Goal: Check status: Check status

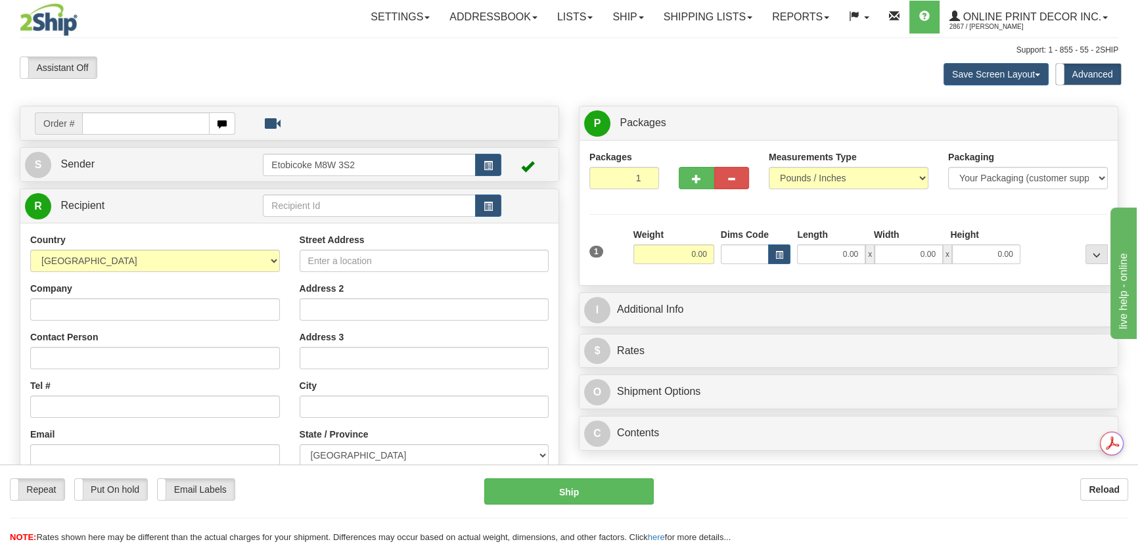
drag, startPoint x: 97, startPoint y: 127, endPoint x: 394, endPoint y: 53, distance: 306.4
click at [251, 47] on div "Support: 1 - 855 - 55 - 2SHIP" at bounding box center [569, 50] width 1099 height 11
click at [700, 27] on link "Shipping lists" at bounding box center [708, 17] width 108 height 33
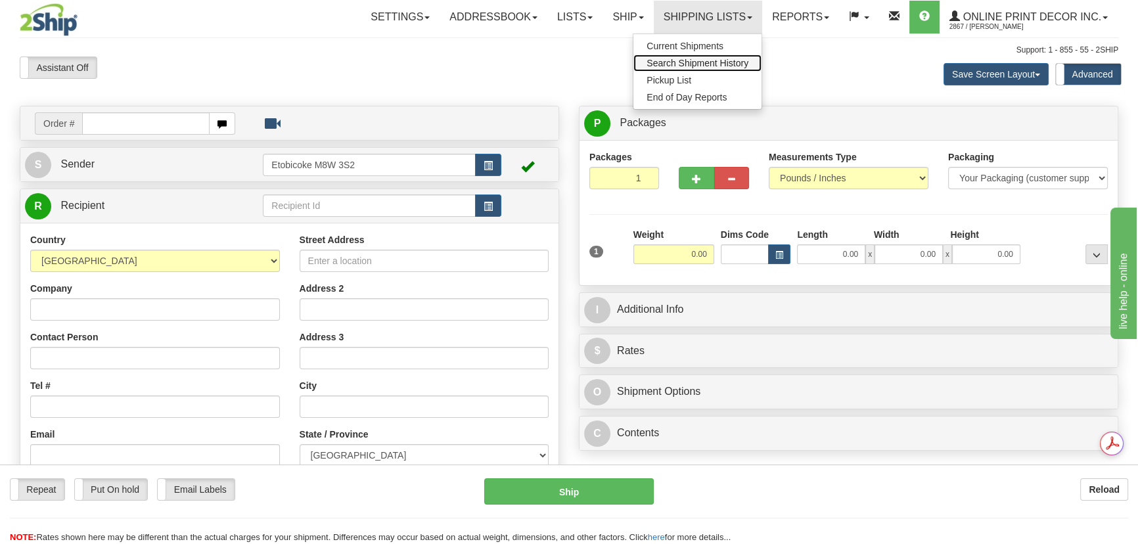
click at [686, 66] on span "Search Shipment History" at bounding box center [698, 63] width 102 height 11
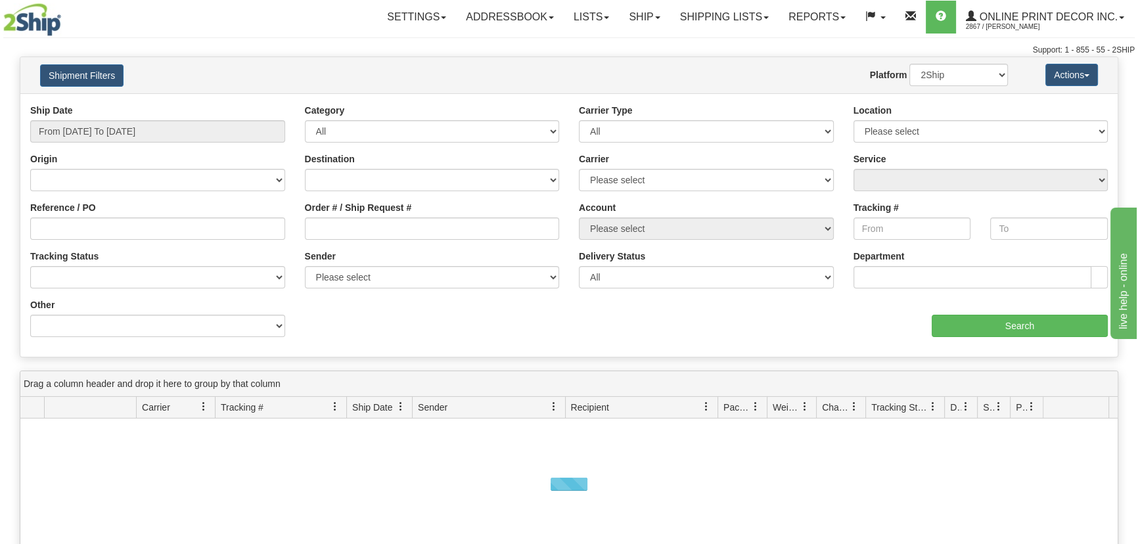
click at [61, 313] on div "Other Billing Account # Billing Type BOL # (LTL) Commodity Or Documents Consoli…" at bounding box center [157, 317] width 255 height 39
click at [65, 321] on select "Billing Account # Billing Type BOL # (LTL) Commodity Or Documents Consolidation…" at bounding box center [157, 326] width 255 height 22
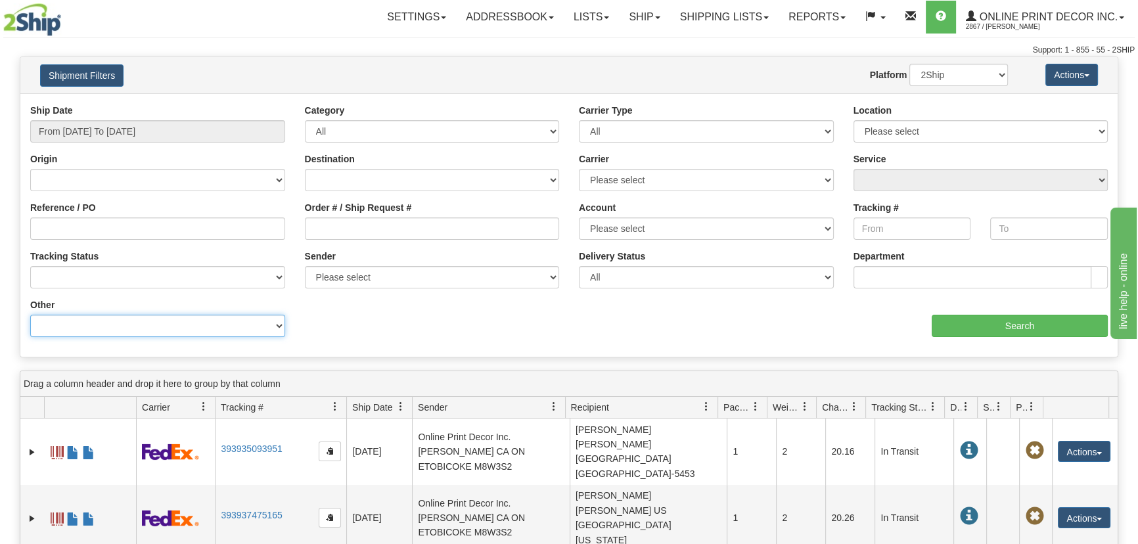
select select "Recipient_ZIP"
click at [30, 315] on select "Billing Account # Billing Type BOL # (LTL) Commodity Or Documents Consolidation…" at bounding box center [157, 326] width 255 height 22
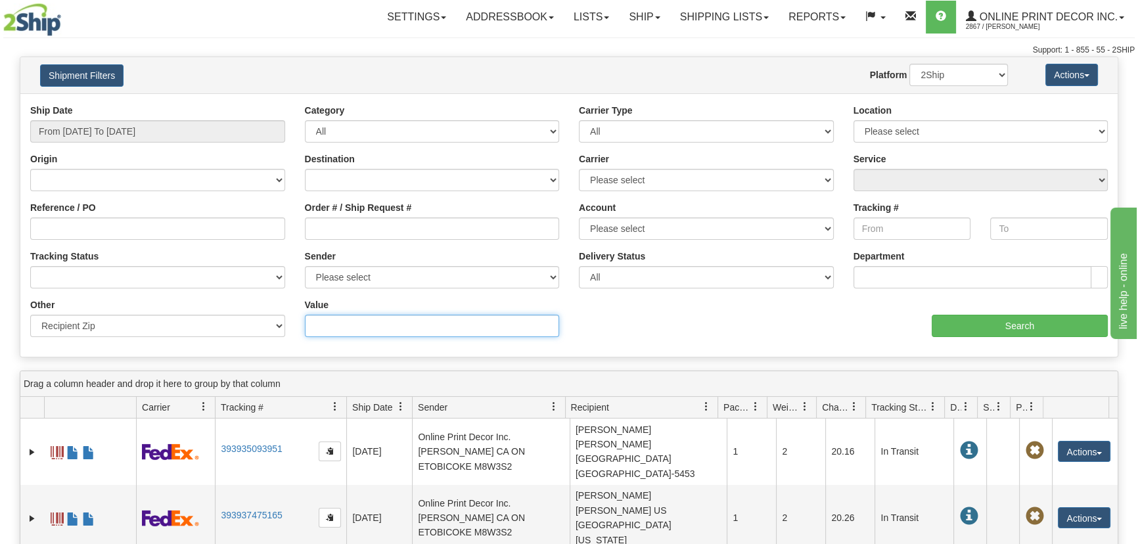
click at [393, 327] on input "Value" at bounding box center [432, 326] width 255 height 22
paste input "85338"
type input "85338"
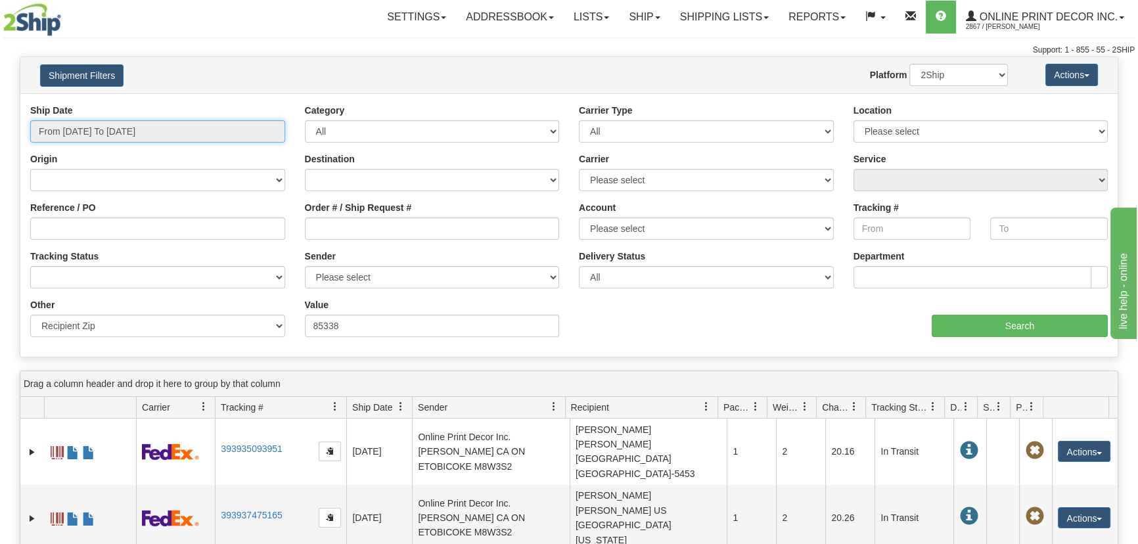
click at [149, 127] on input "From 10/06/2025 To 10/07/2025" at bounding box center [157, 131] width 255 height 22
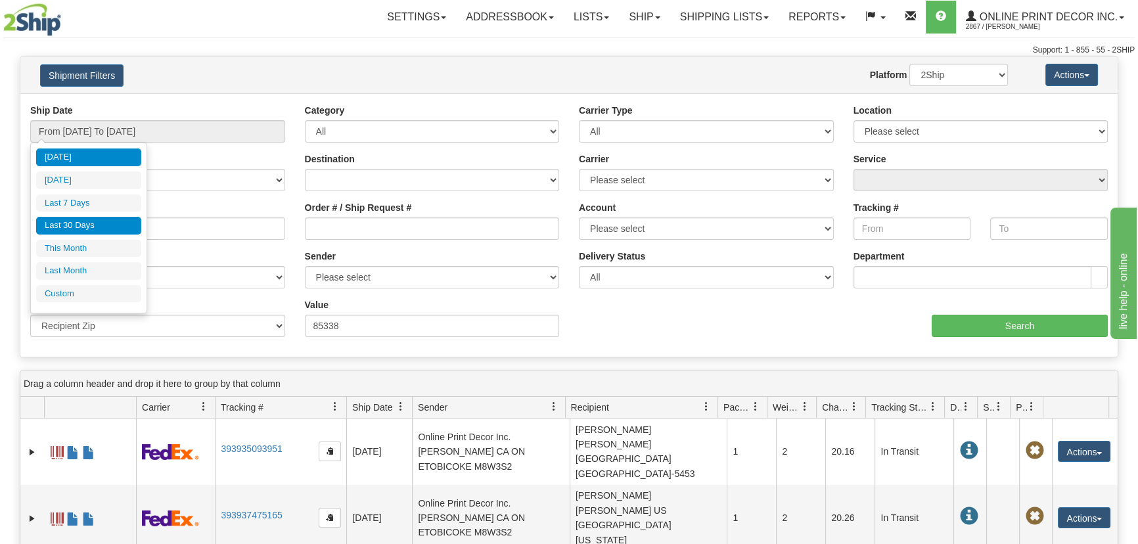
click at [92, 218] on li "Last 30 Days" at bounding box center [88, 226] width 105 height 18
type input "From 09/08/2025 To 10/07/2025"
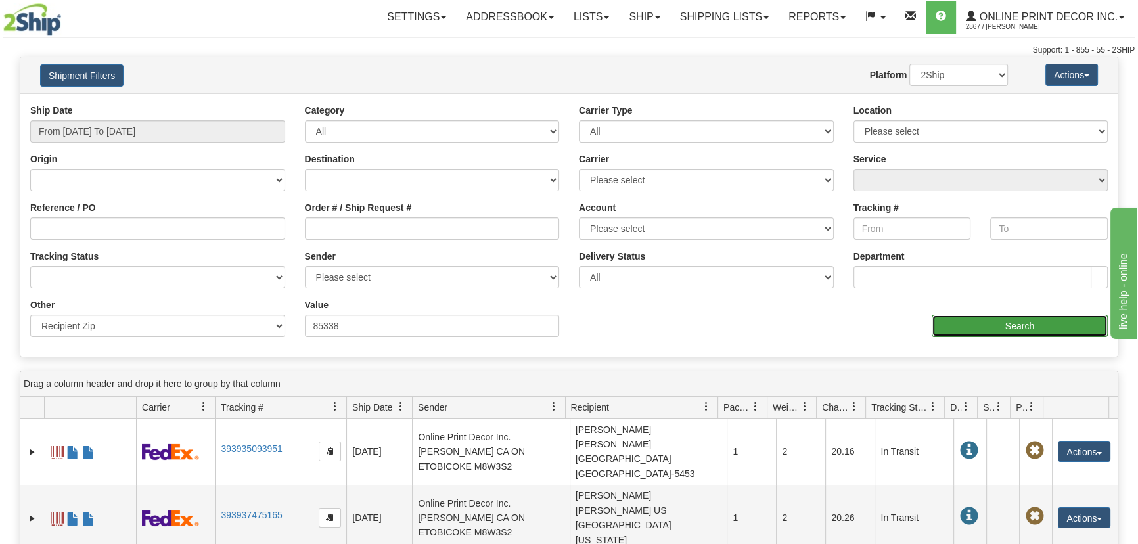
click at [960, 321] on input "Search" at bounding box center [1020, 326] width 176 height 22
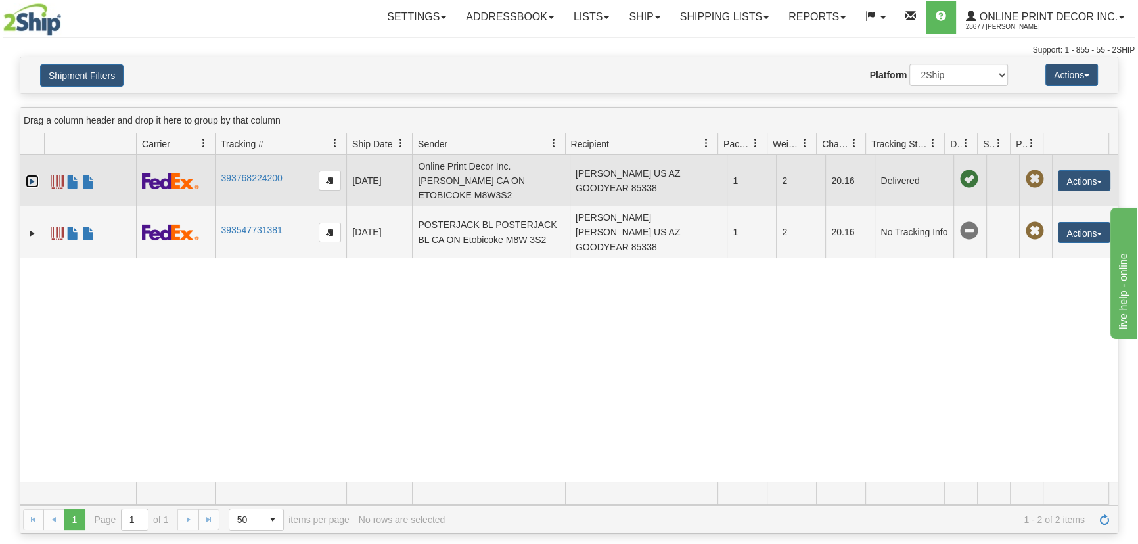
click at [30, 175] on link "Expand" at bounding box center [32, 181] width 13 height 13
